Goal: Check status: Check status

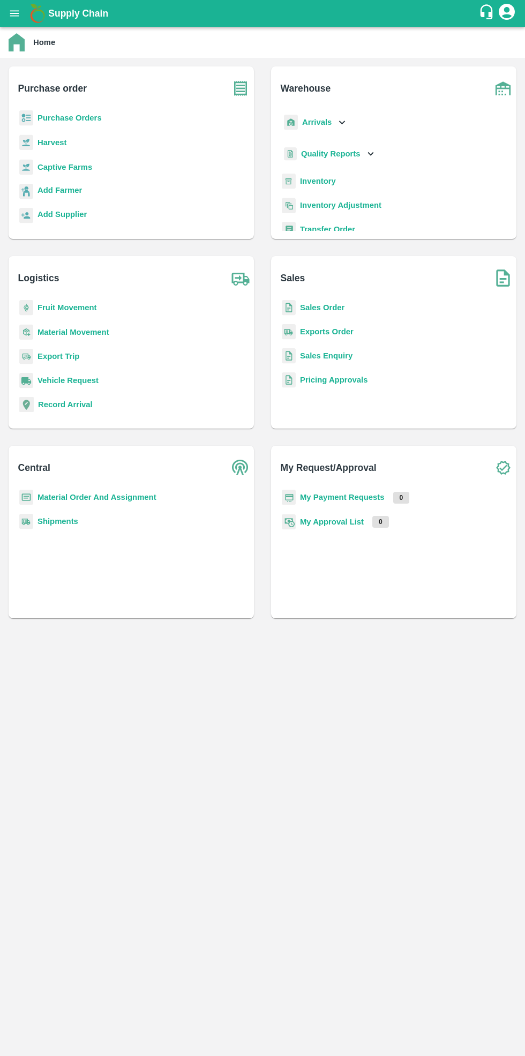
click at [75, 116] on b "Purchase Orders" at bounding box center [69, 118] width 64 height 9
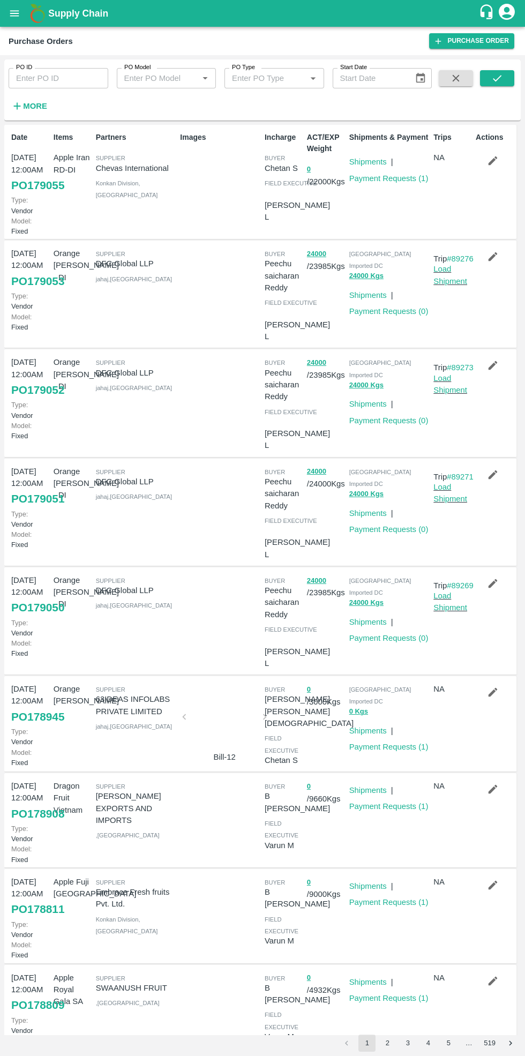
click at [395, 742] on link "Payment Requests ( 1 )" at bounding box center [388, 746] width 79 height 9
